Goal: Navigation & Orientation: Find specific page/section

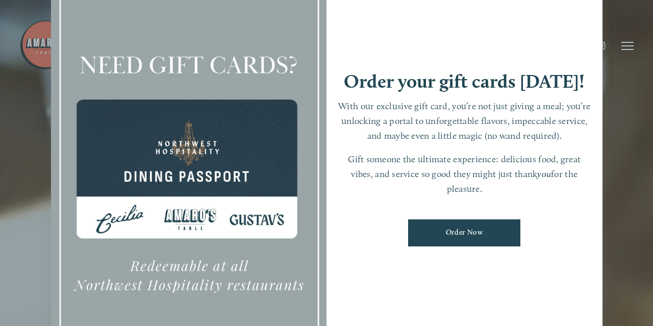
click at [618, 148] on div at bounding box center [326, 163] width 653 height 326
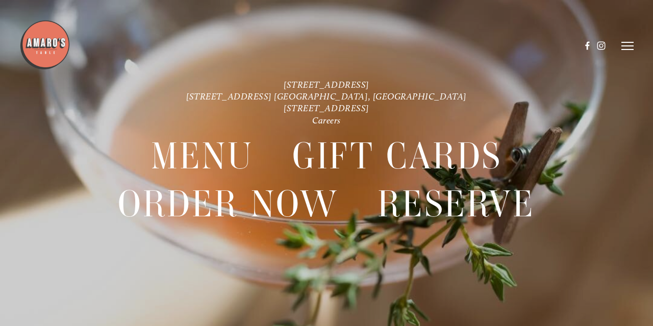
click at [633, 35] on header "Menu Order Now Visit Gallery 0" at bounding box center [326, 46] width 614 height 92
click at [632, 40] on header "Menu Order Now Visit Gallery 0" at bounding box center [326, 46] width 614 height 92
click at [630, 46] on line at bounding box center [628, 46] width 12 height 0
click at [451, 44] on span "Menu" at bounding box center [450, 45] width 19 height 9
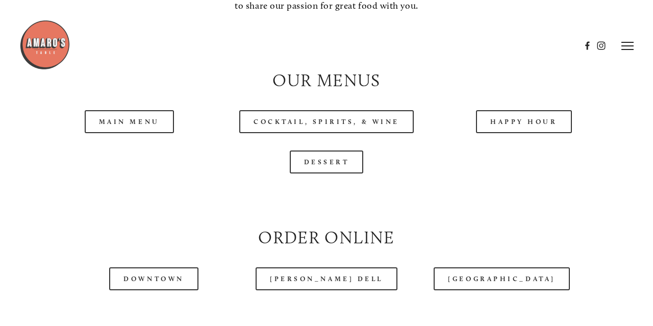
scroll to position [925, 0]
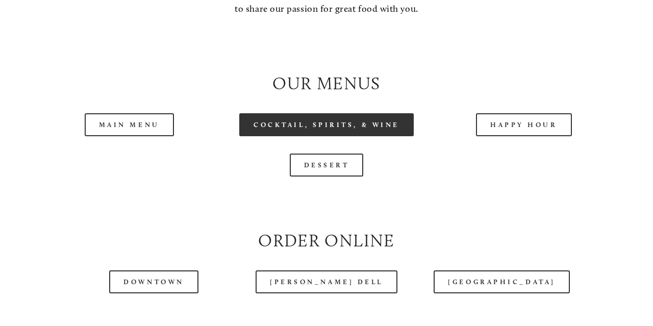
click at [307, 118] on link "Cocktail, Spirits, & Wine" at bounding box center [326, 124] width 175 height 23
